Goal: Transaction & Acquisition: Purchase product/service

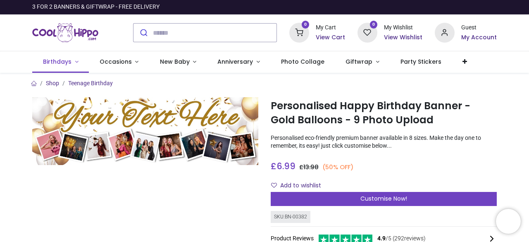
click at [55, 62] on span "Birthdays" at bounding box center [57, 61] width 29 height 8
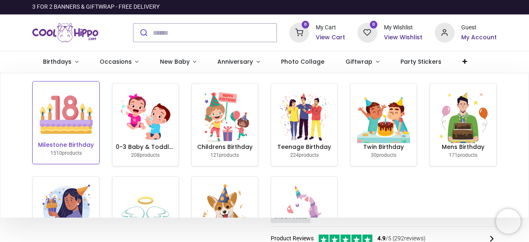
click at [62, 116] on img at bounding box center [66, 114] width 53 height 53
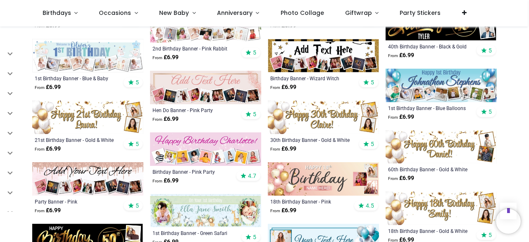
scroll to position [599, 0]
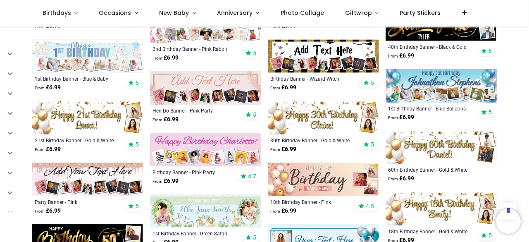
click at [436, 144] on img at bounding box center [441, 147] width 111 height 33
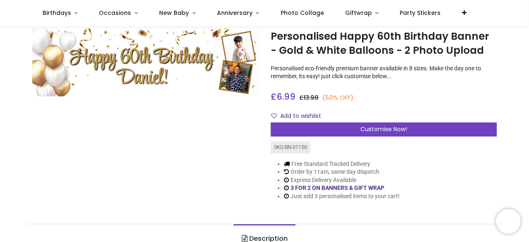
scroll to position [24, 0]
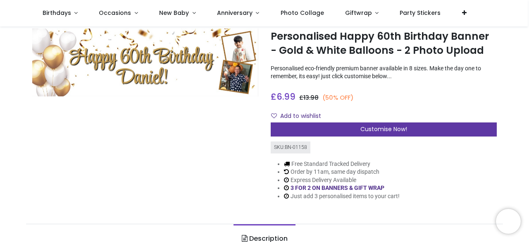
click at [371, 133] on div "Customise Now!" at bounding box center [384, 129] width 226 height 14
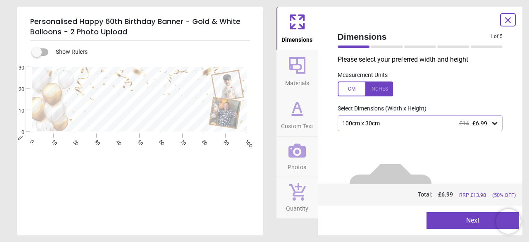
click at [492, 124] on icon at bounding box center [494, 123] width 5 height 3
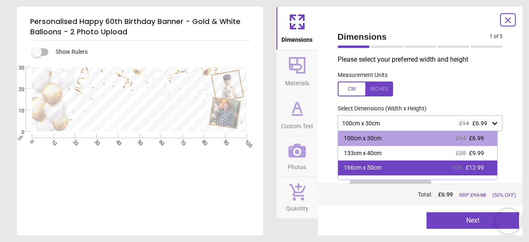
click at [394, 167] on div "166cm x 50cm £26 £12.99" at bounding box center [417, 167] width 159 height 15
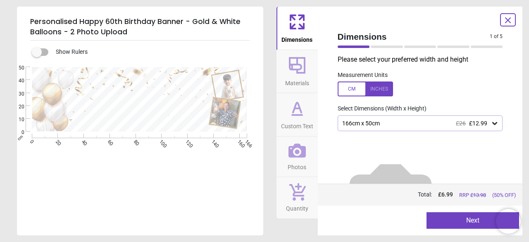
click at [507, 24] on icon at bounding box center [508, 20] width 10 height 10
